Goal: Task Accomplishment & Management: Manage account settings

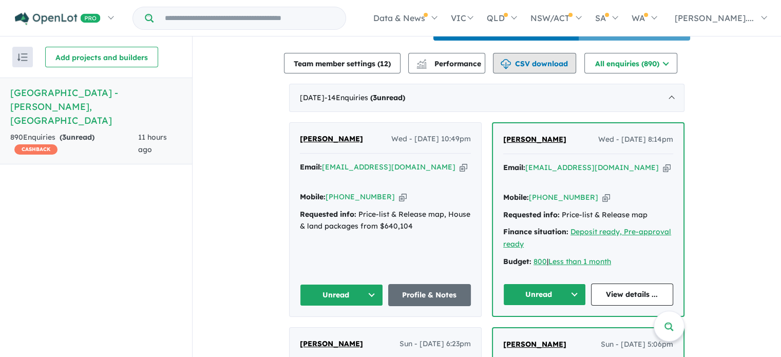
scroll to position [383, 0]
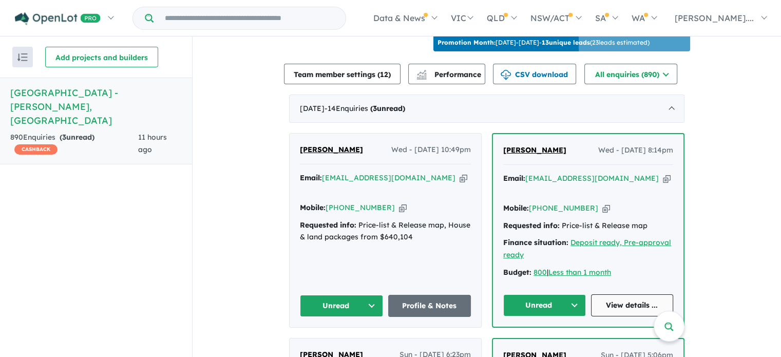
click at [614, 294] on link "View details ..." at bounding box center [632, 305] width 83 height 22
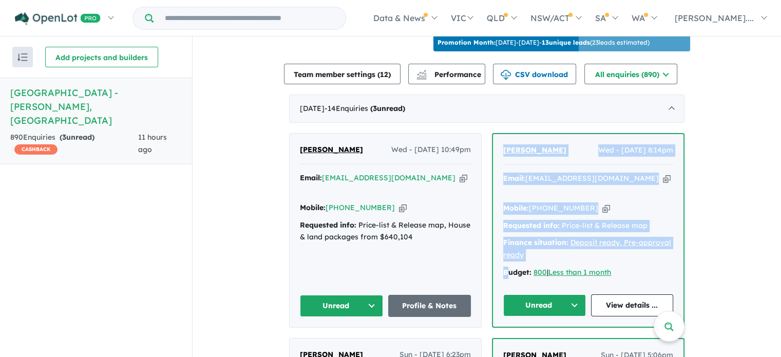
drag, startPoint x: 505, startPoint y: 258, endPoint x: 487, endPoint y: 135, distance: 124.0
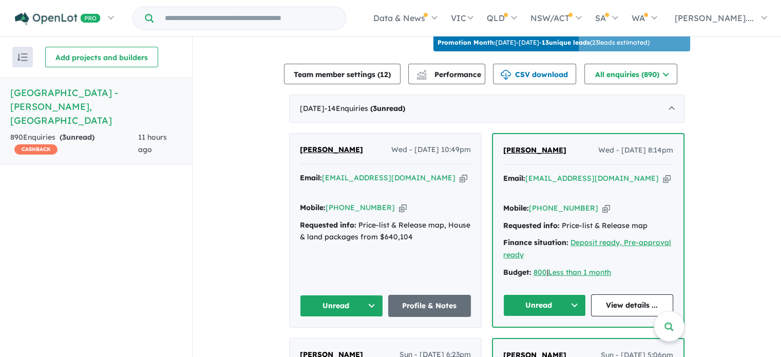
click at [568, 252] on div "Email: [EMAIL_ADDRESS][DOMAIN_NAME] Copied! Mobile: [PHONE_NUMBER] Copied! Requ…" at bounding box center [588, 227] width 170 height 111
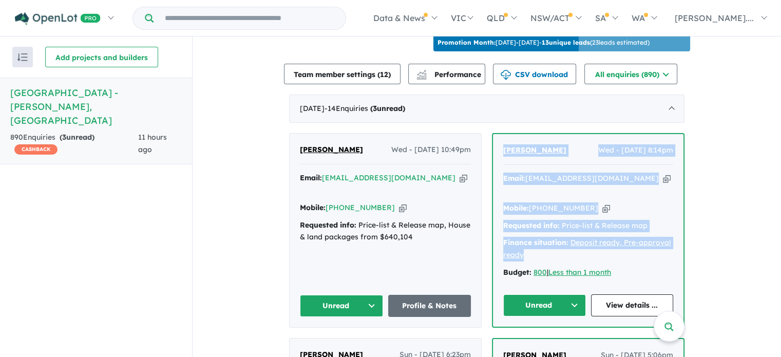
drag, startPoint x: 532, startPoint y: 231, endPoint x: 492, endPoint y: 134, distance: 104.3
click at [493, 134] on div "[PERSON_NAME] Wed - [DATE] 8:14pm Email: [EMAIL_ADDRESS][DOMAIN_NAME] Copied! M…" at bounding box center [588, 230] width 190 height 192
copy div "[PERSON_NAME] Wed - [DATE] 8:14pm Email: [EMAIL_ADDRESS][DOMAIN_NAME] Copied! M…"
click at [570, 294] on button "Unread" at bounding box center [544, 305] width 83 height 22
click at [532, 341] on button "Assigned" at bounding box center [547, 353] width 89 height 24
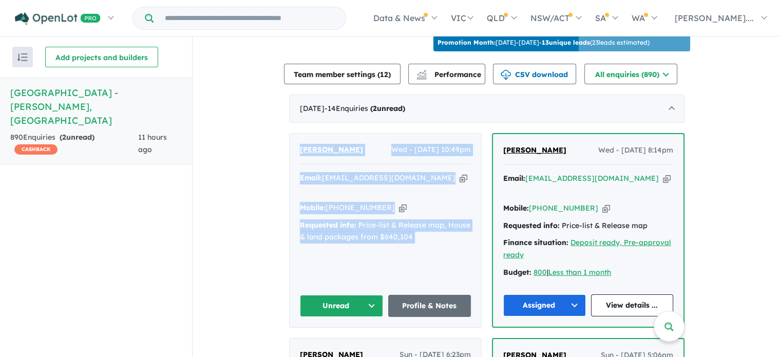
drag, startPoint x: 468, startPoint y: 260, endPoint x: 285, endPoint y: 135, distance: 221.9
copy div "[PERSON_NAME] Wed - [DATE] 10:49pm Email: [EMAIL_ADDRESS][DOMAIN_NAME] Copied! …"
click at [371, 295] on button "Unread" at bounding box center [341, 306] width 83 height 22
click at [334, 342] on button "Assigned" at bounding box center [344, 354] width 89 height 24
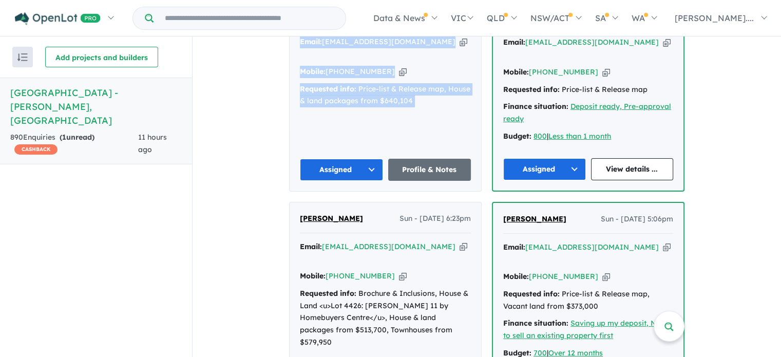
scroll to position [588, 0]
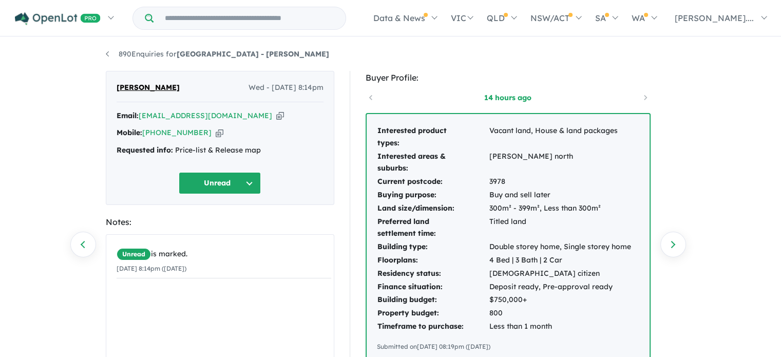
scroll to position [103, 0]
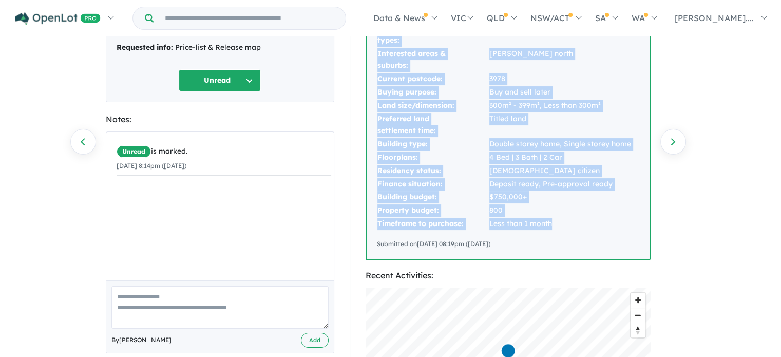
drag, startPoint x: 557, startPoint y: 227, endPoint x: 375, endPoint y: 49, distance: 255.1
click at [375, 49] on div "Interested product types: Vacant land, House & land packages Interested areas &…" at bounding box center [507, 135] width 283 height 248
copy tbody "Interested product types: Vacant land, House & land packages Interested areas &…"
